Goal: Information Seeking & Learning: Learn about a topic

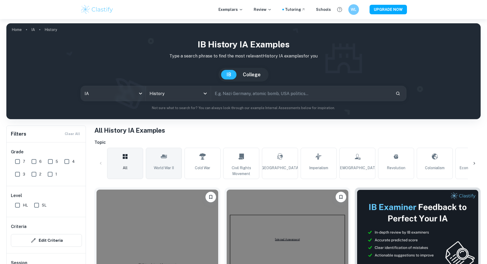
scroll to position [73, 0]
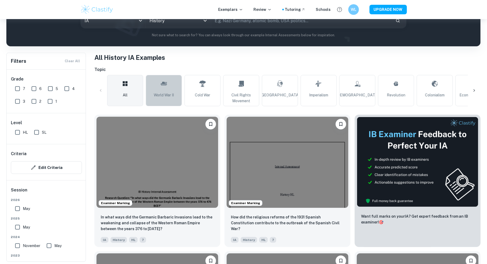
click at [174, 91] on link "World War II" at bounding box center [164, 90] width 36 height 31
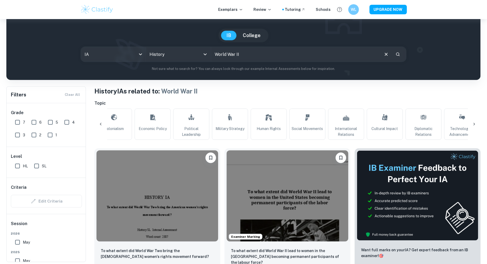
scroll to position [0, 335]
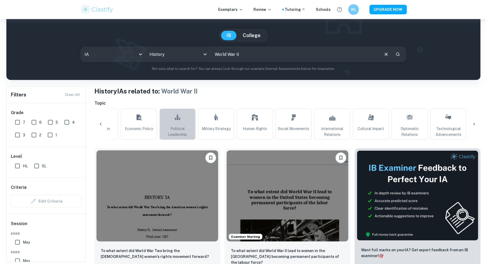
click at [180, 132] on span "Political Leadership" at bounding box center [177, 132] width 31 height 12
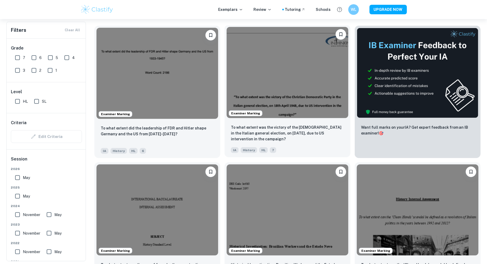
scroll to position [176, 0]
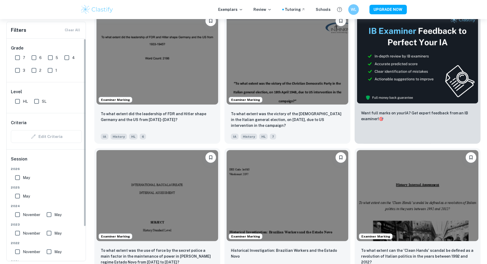
click at [39, 99] on input "SL" at bounding box center [36, 101] width 11 height 11
checkbox input "true"
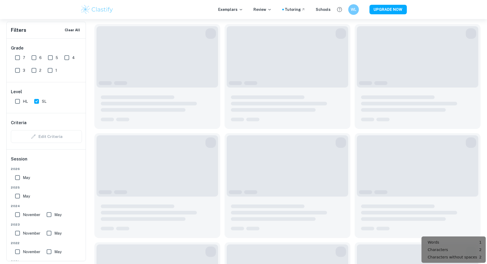
scroll to position [189, 0]
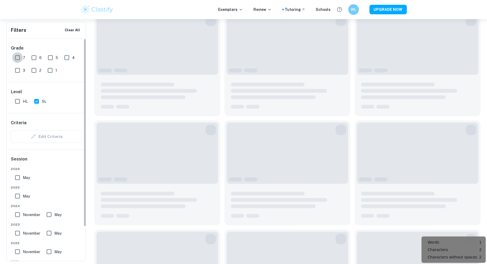
click at [16, 58] on input "7" at bounding box center [17, 58] width 11 height 11
checkbox input "true"
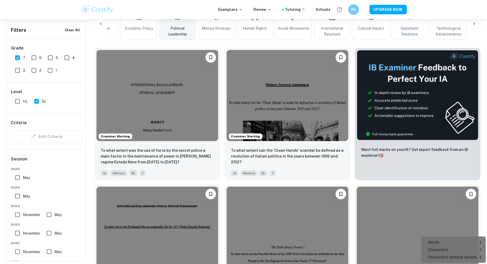
scroll to position [153, 0]
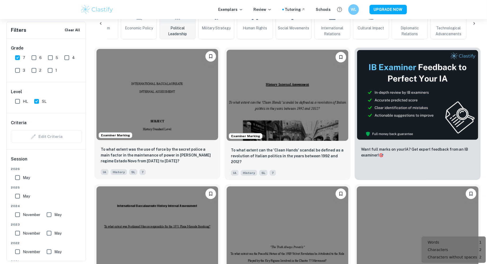
click at [180, 123] on img at bounding box center [158, 94] width 122 height 91
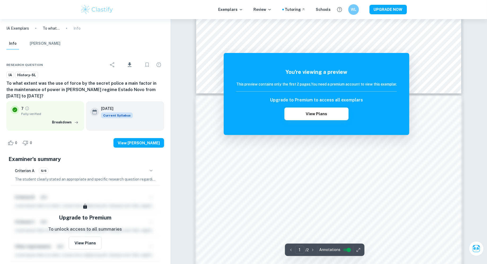
scroll to position [548, 0]
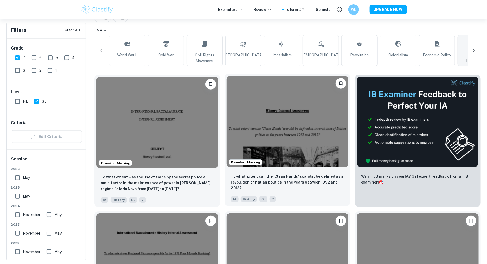
scroll to position [120, 0]
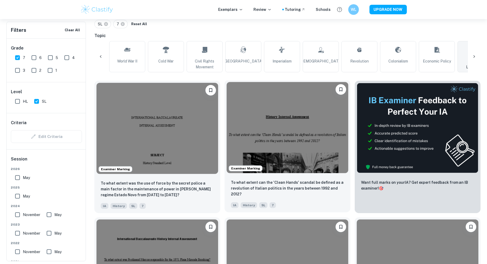
click at [250, 125] on img at bounding box center [288, 127] width 122 height 91
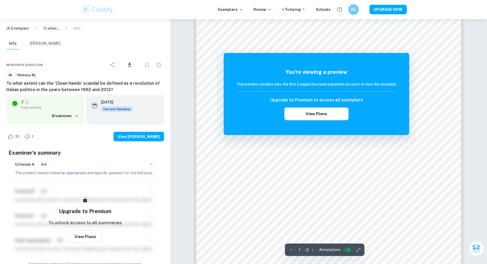
scroll to position [60, 0]
